Goal: Task Accomplishment & Management: Use online tool/utility

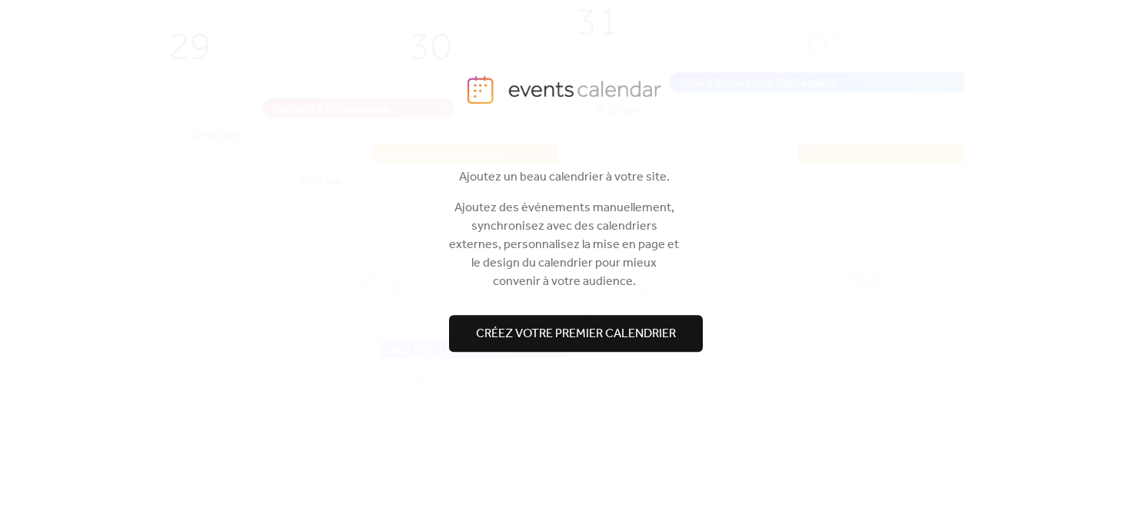
click at [566, 339] on span "Créez votre premier calendrier" at bounding box center [576, 334] width 200 height 18
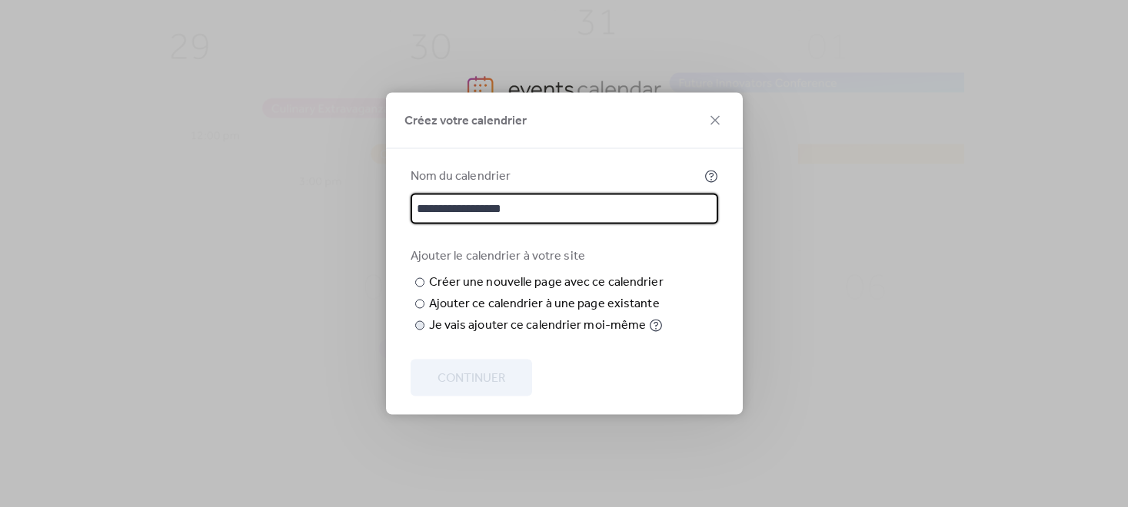
type input "**********"
click at [419, 330] on div at bounding box center [419, 325] width 9 height 9
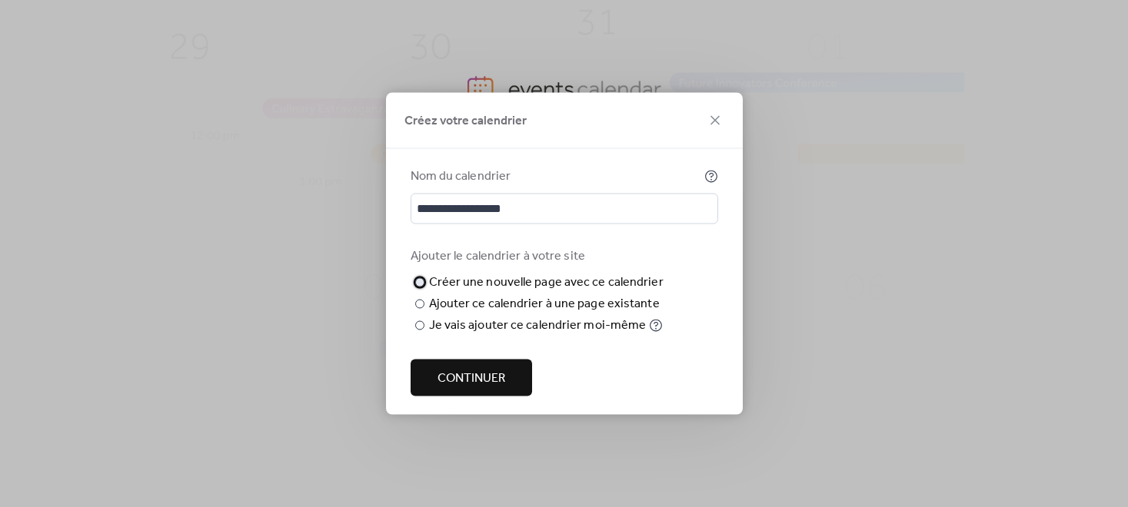
click at [419, 284] on div at bounding box center [419, 282] width 9 height 9
click at [418, 330] on div at bounding box center [419, 325] width 9 height 9
click at [484, 374] on span "Continuer" at bounding box center [471, 379] width 68 height 18
